Goal: Task Accomplishment & Management: Complete application form

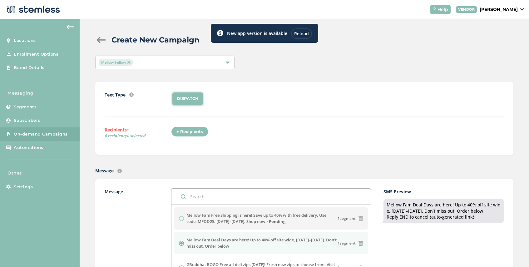
scroll to position [134, 0]
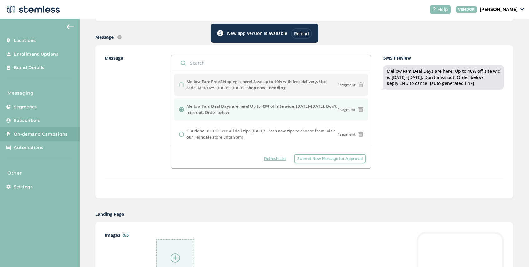
click at [303, 33] on div "Reload" at bounding box center [301, 33] width 21 height 10
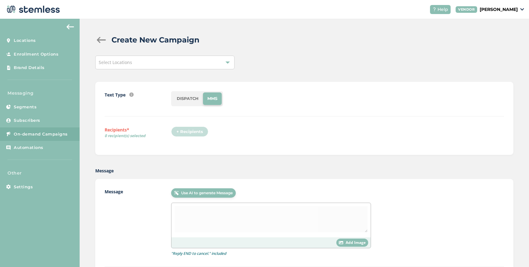
click at [145, 62] on div "Select Locations" at bounding box center [164, 63] width 139 height 14
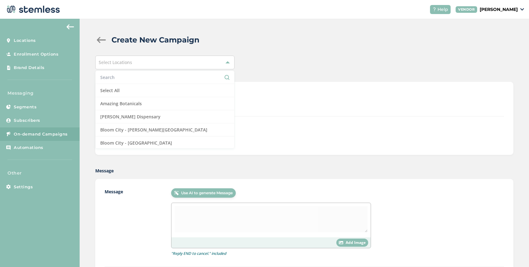
click at [136, 78] on input "text" at bounding box center [164, 77] width 129 height 7
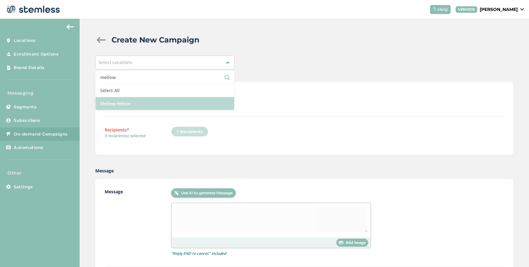
type input "mellow"
click at [134, 106] on li "Mellow Fellow" at bounding box center [165, 103] width 139 height 13
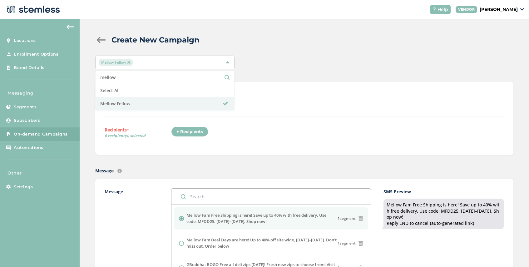
click at [195, 132] on div "+ Recipients" at bounding box center [189, 131] width 37 height 11
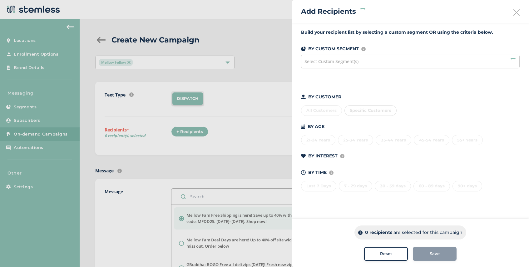
click at [358, 65] on div "Select Custom Segment(s)" at bounding box center [410, 62] width 218 height 14
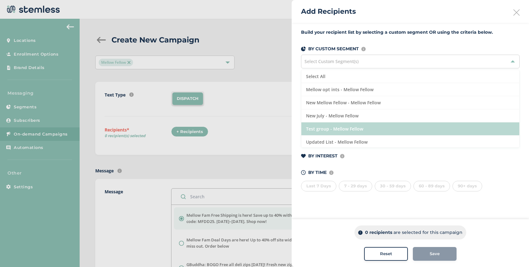
click at [350, 126] on li "Test group - Mellow Fellow" at bounding box center [410, 128] width 218 height 13
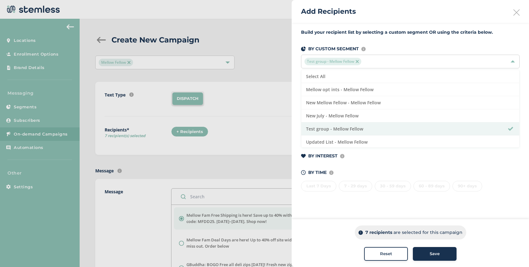
click at [433, 253] on span "Save" at bounding box center [434, 254] width 10 height 6
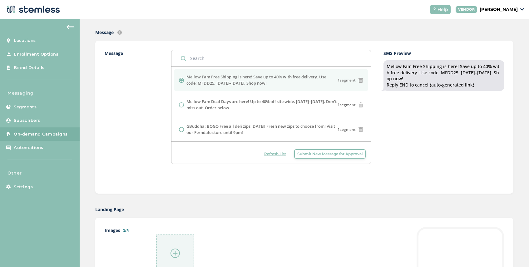
scroll to position [140, 0]
click at [179, 251] on img at bounding box center [174, 251] width 9 height 9
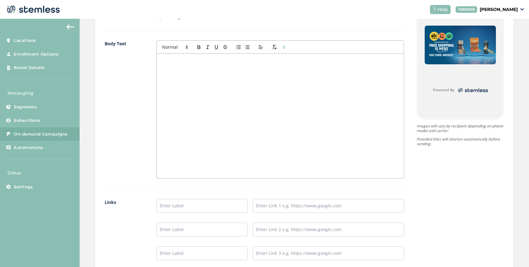
scroll to position [499, 0]
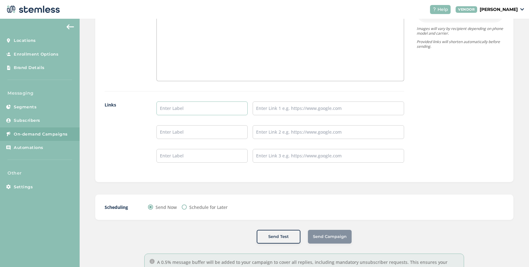
click at [193, 111] on input "text" at bounding box center [201, 108] width 91 height 14
type input "SHOP NOW"
click at [262, 110] on input "text" at bounding box center [328, 108] width 151 height 14
paste input "[URL][DOMAIN_NAME]"
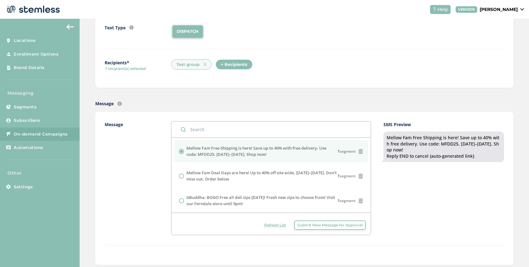
scroll to position [9, 0]
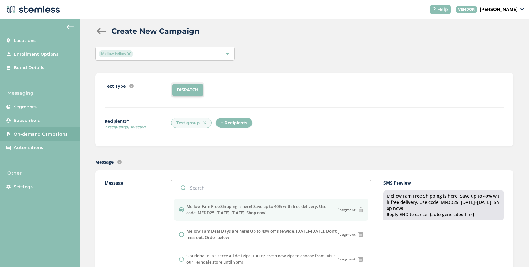
type input "[URL][DOMAIN_NAME]"
click at [221, 87] on div "DISPATCH" at bounding box center [337, 89] width 333 height 15
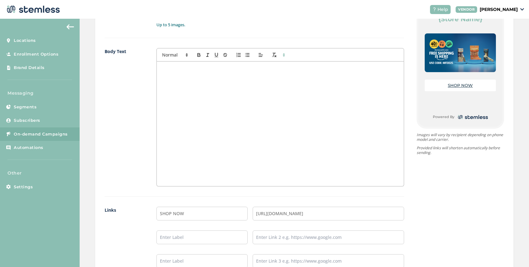
scroll to position [524, 0]
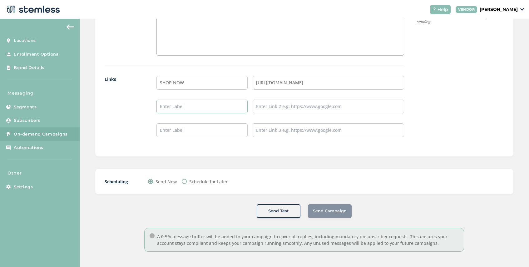
click at [213, 106] on input "text" at bounding box center [201, 107] width 91 height 14
click at [235, 77] on input "SHOP NOW" at bounding box center [201, 83] width 91 height 14
click at [234, 79] on input "SHOP NOW" at bounding box center [201, 83] width 91 height 14
click at [372, 82] on input "[URL][DOMAIN_NAME]" at bounding box center [328, 83] width 151 height 14
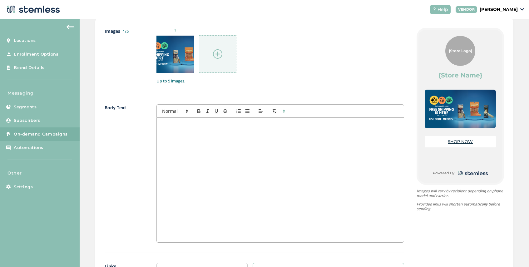
scroll to position [307, 0]
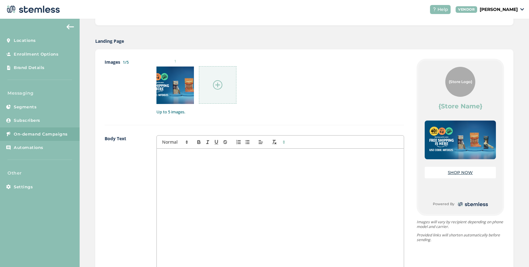
click at [212, 179] on div at bounding box center [280, 211] width 247 height 125
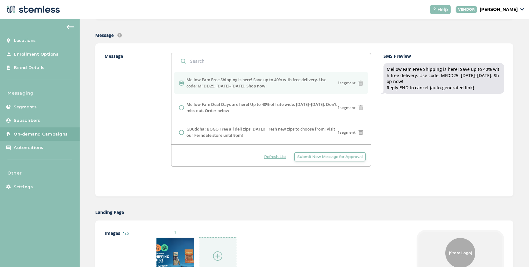
scroll to position [126, 0]
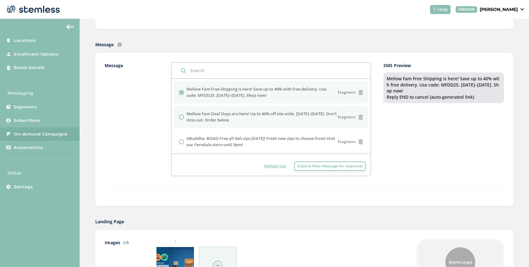
click at [183, 116] on input "radio" at bounding box center [181, 117] width 5 height 5
radio input "true"
click at [181, 92] on input "radio" at bounding box center [181, 92] width 5 height 5
radio input "true"
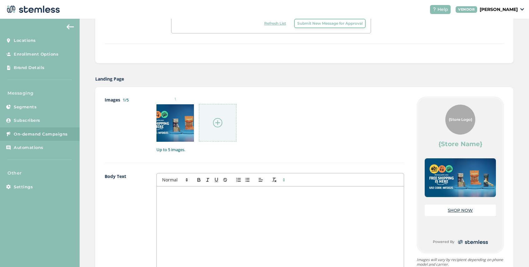
scroll to position [524, 0]
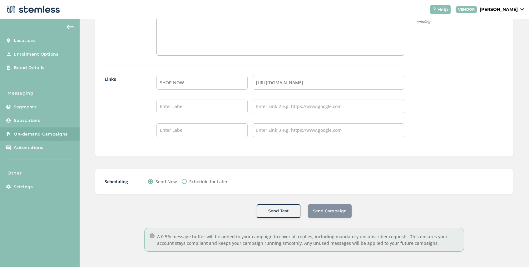
click at [26, 131] on span "On-demand Campaigns" at bounding box center [41, 134] width 54 height 6
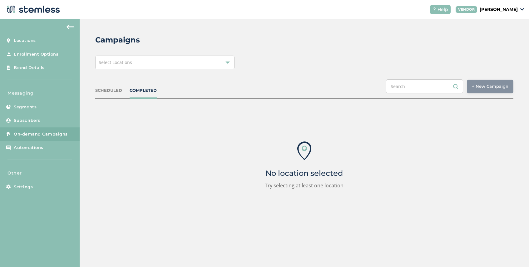
click at [128, 63] on span "Select Locations" at bounding box center [115, 62] width 33 height 6
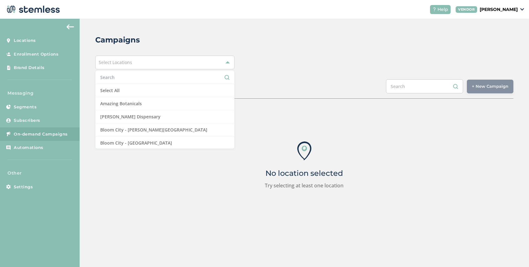
click at [130, 75] on input "text" at bounding box center [164, 77] width 129 height 7
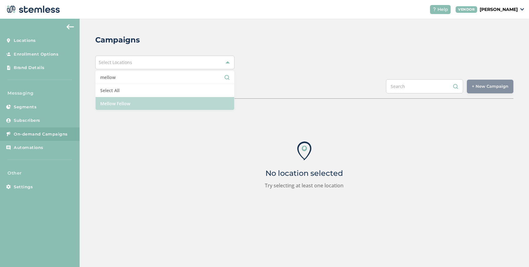
type input "mellow"
click at [146, 105] on li "Mellow Fellow" at bounding box center [165, 103] width 139 height 13
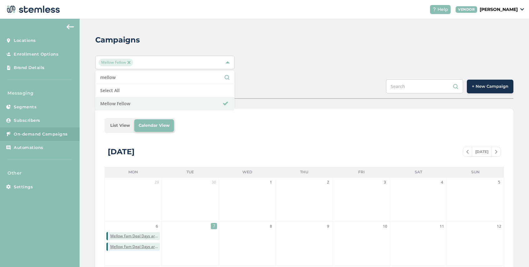
click at [485, 90] on button "+ New Campaign" at bounding box center [490, 87] width 47 height 14
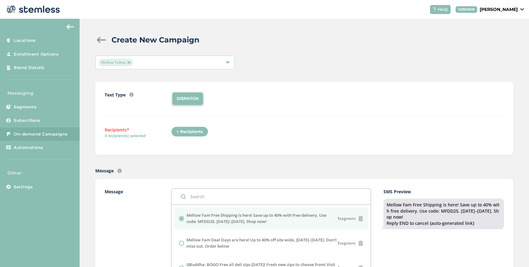
click at [189, 130] on div "+ Recipients" at bounding box center [189, 131] width 37 height 11
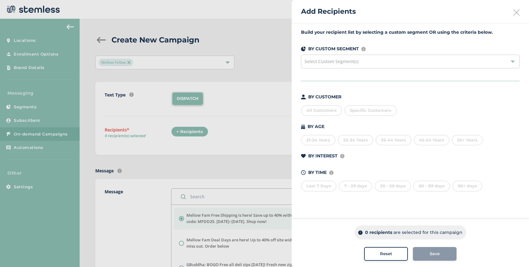
click at [345, 62] on span "Select Custom Segment(s)" at bounding box center [331, 61] width 54 height 6
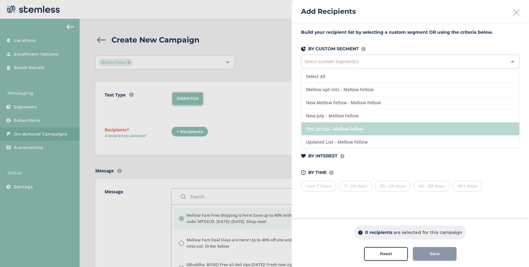
click at [341, 130] on li "Test group - Mellow Fellow" at bounding box center [410, 128] width 218 height 13
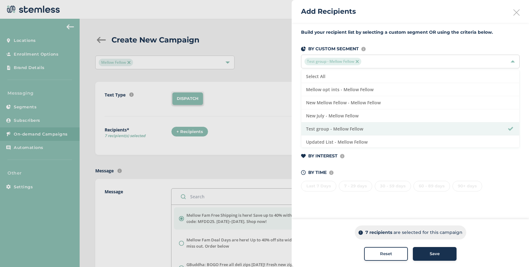
click at [437, 253] on span "Save" at bounding box center [434, 254] width 10 height 6
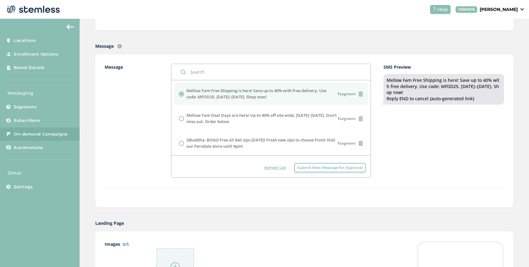
scroll to position [194, 0]
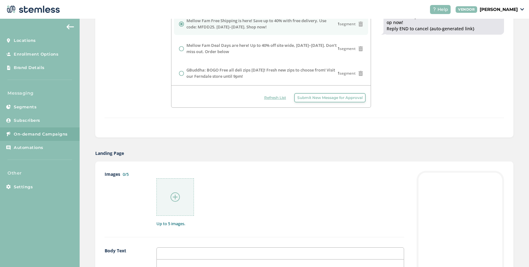
click at [173, 198] on img at bounding box center [174, 196] width 9 height 9
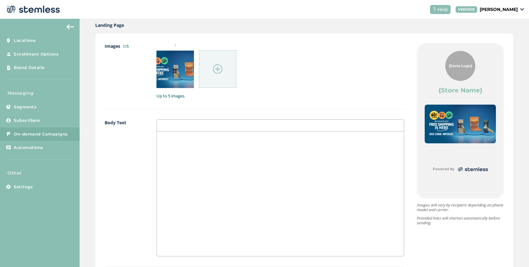
scroll to position [417, 0]
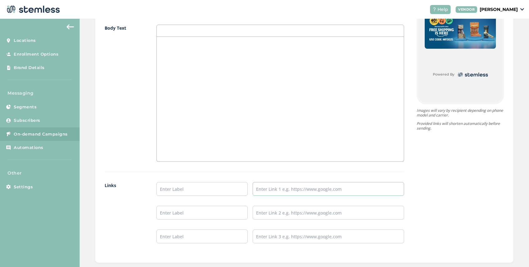
click at [283, 192] on input "text" at bounding box center [328, 189] width 151 height 14
paste input "[URL][DOMAIN_NAME]"
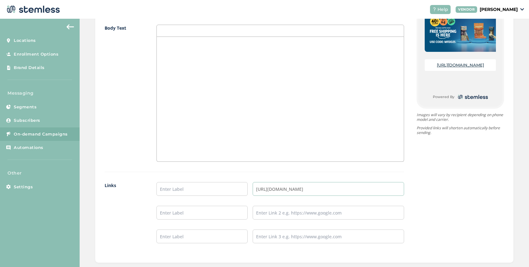
type input "[URL][DOMAIN_NAME]"
click at [176, 189] on input "text" at bounding box center [201, 189] width 91 height 14
type input "SHOP NOW"
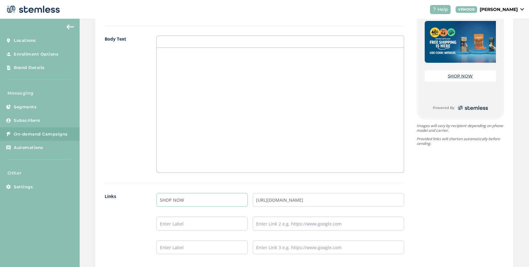
scroll to position [523, 0]
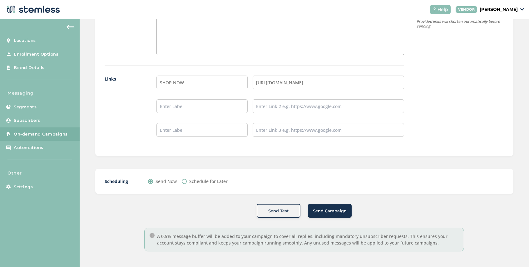
click at [329, 209] on span "Send Campaign" at bounding box center [330, 211] width 34 height 6
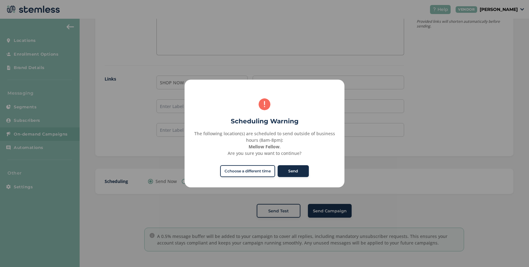
click at [293, 174] on button "Send" at bounding box center [292, 171] width 31 height 12
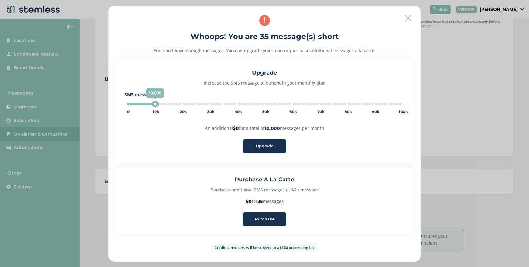
type input "5000"
click at [266, 219] on span "Purchase" at bounding box center [265, 219] width 20 height 6
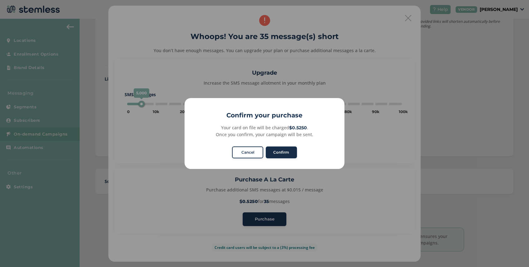
click at [288, 149] on button "Confirm" at bounding box center [281, 152] width 31 height 12
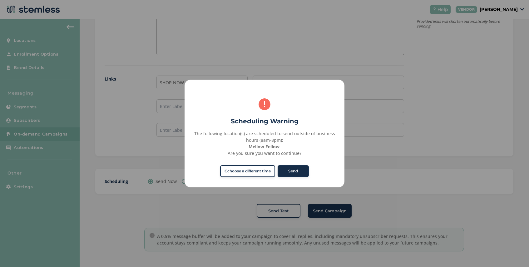
click at [300, 170] on button "Send" at bounding box center [292, 171] width 31 height 12
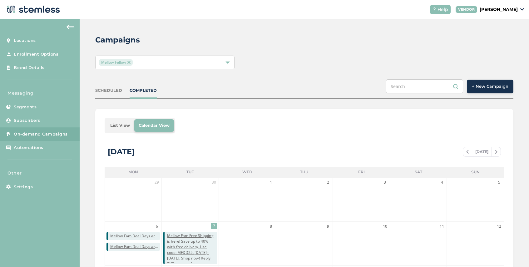
click at [314, 31] on div "Campaigns Mellow Fellow SCHEDULED COMPLETED + New Campaign List View Calendar V…" at bounding box center [304, 221] width 449 height 404
click at [486, 84] on span "+ New Campaign" at bounding box center [490, 86] width 37 height 6
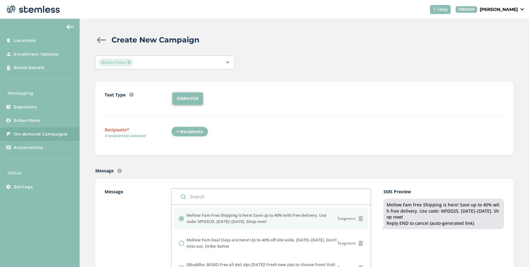
click at [192, 132] on div "+ Recipients" at bounding box center [189, 131] width 37 height 11
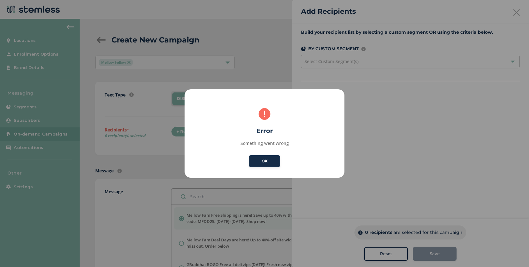
click at [270, 164] on button "OK" at bounding box center [264, 161] width 31 height 12
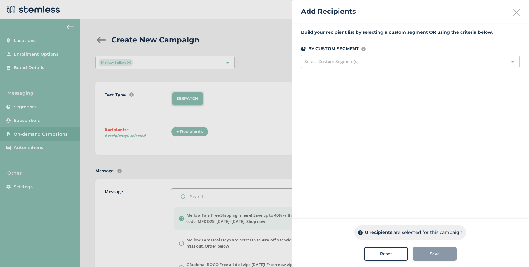
click at [515, 9] on icon at bounding box center [516, 12] width 6 height 6
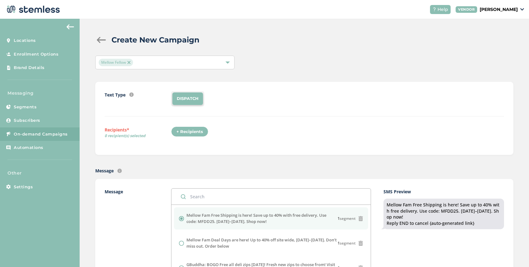
click at [180, 132] on div "+ Recipients" at bounding box center [189, 131] width 37 height 11
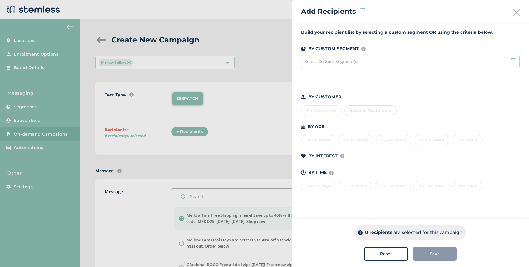
click at [409, 61] on div "Select Custom Segment(s)" at bounding box center [410, 62] width 218 height 14
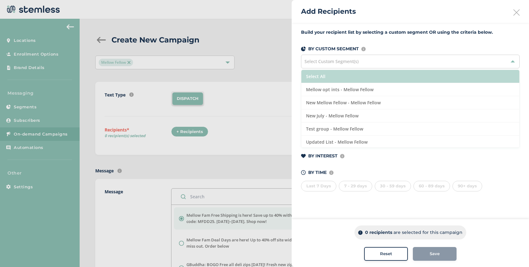
click at [373, 79] on li "Select All" at bounding box center [410, 76] width 218 height 13
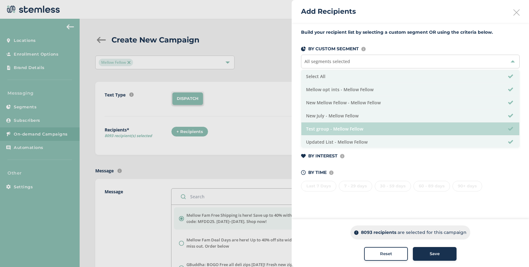
click at [373, 128] on li "Test group - Mellow Fellow" at bounding box center [410, 128] width 218 height 13
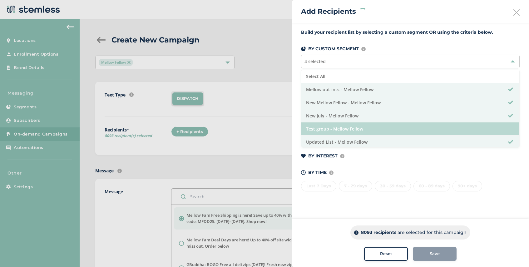
click at [373, 128] on li "Test group - Mellow Fellow" at bounding box center [410, 128] width 218 height 13
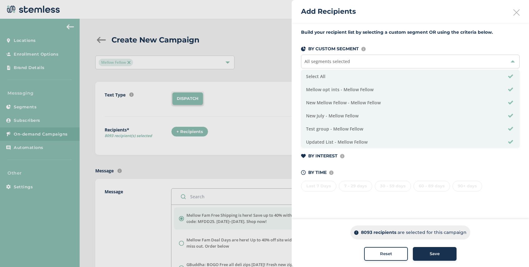
click at [431, 253] on span "Save" at bounding box center [434, 254] width 10 height 6
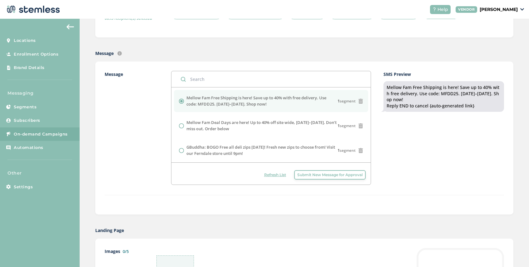
scroll to position [229, 0]
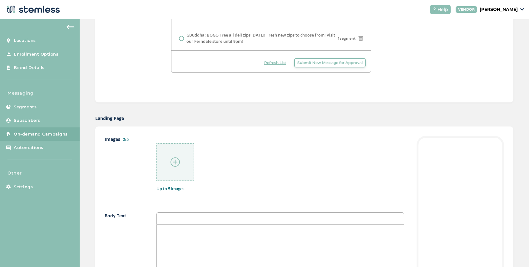
click at [172, 165] on img at bounding box center [174, 161] width 9 height 9
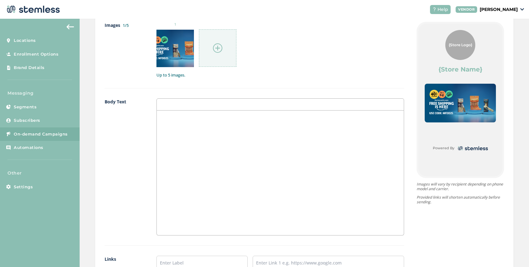
scroll to position [430, 0]
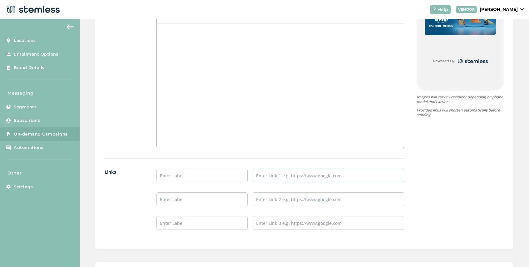
click at [257, 177] on input "text" at bounding box center [328, 176] width 151 height 14
paste input "[URL][DOMAIN_NAME]"
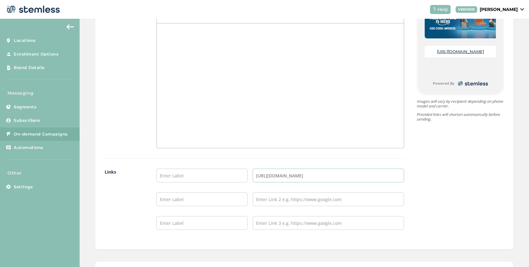
type input "[URL][DOMAIN_NAME]"
click at [204, 174] on input "text" at bounding box center [201, 176] width 91 height 14
type input "SHOP NOW"
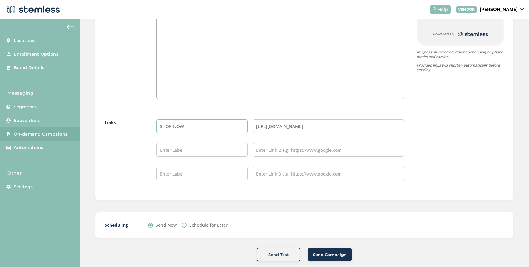
scroll to position [513, 0]
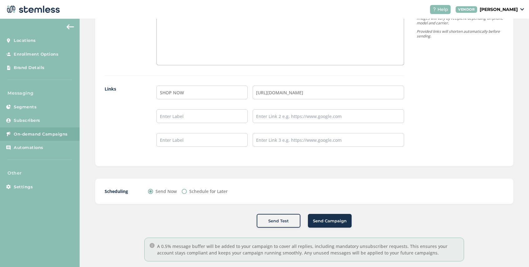
click at [186, 194] on div "Schedule for Later" at bounding box center [205, 191] width 46 height 7
click at [185, 192] on input "Schedule for Later" at bounding box center [184, 191] width 5 height 5
radio input "true"
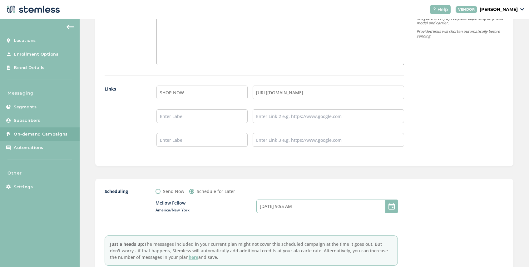
click at [291, 206] on input "[DATE] 9:55 AM" at bounding box center [326, 205] width 141 height 13
select select "55"
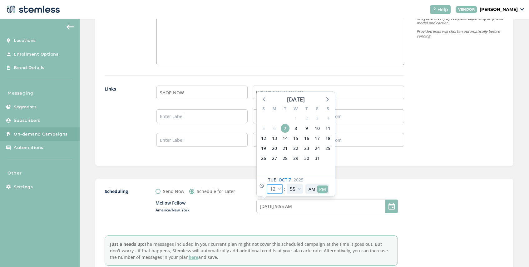
click at [281, 189] on select "12 1 2 3 4 5 6 7 8 9 10 11" at bounding box center [275, 188] width 16 height 9
select select "16"
click at [267, 184] on select "12 1 2 3 4 5 6 7 8 9 10 11" at bounding box center [275, 188] width 16 height 9
type input "[DATE] 1:55 PM"
select select "16"
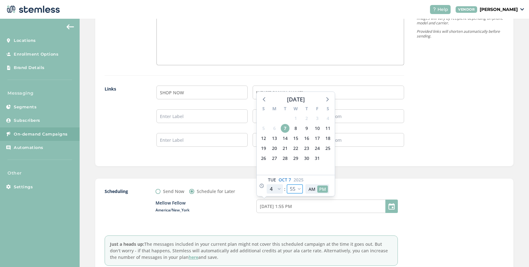
click at [298, 189] on select "00 05 10 15 20 25 30 35 40 45 50 55" at bounding box center [295, 188] width 16 height 9
select select "0"
click at [287, 184] on select "00 05 10 15 20 25 30 35 40 45 50 55" at bounding box center [295, 188] width 16 height 9
type input "[DATE] 1:00 PM"
select select "0"
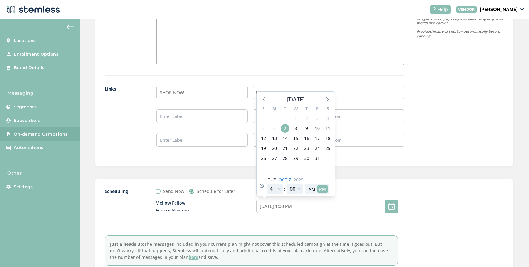
click at [358, 192] on div "Send Now Schedule for Later" at bounding box center [276, 191] width 242 height 7
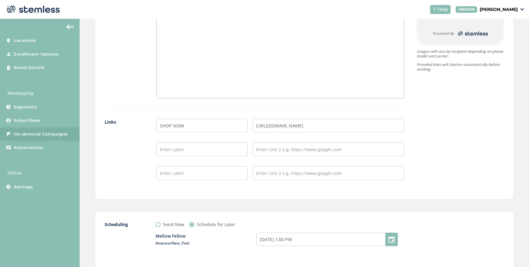
scroll to position [595, 0]
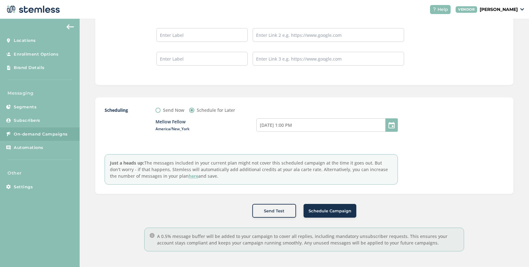
click at [330, 212] on span "Schedule Campaign" at bounding box center [329, 211] width 43 height 6
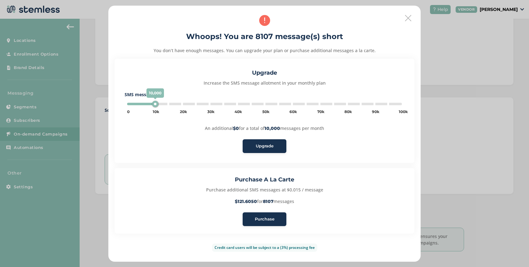
click at [268, 218] on span "Purchase" at bounding box center [265, 219] width 20 height 6
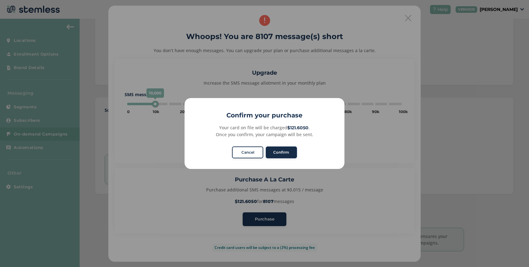
click at [288, 154] on button "Confirm" at bounding box center [281, 152] width 31 height 12
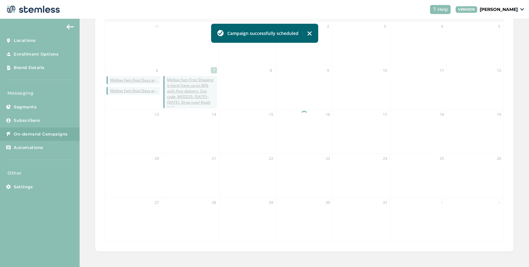
scroll to position [155, 0]
